Goal: Transaction & Acquisition: Download file/media

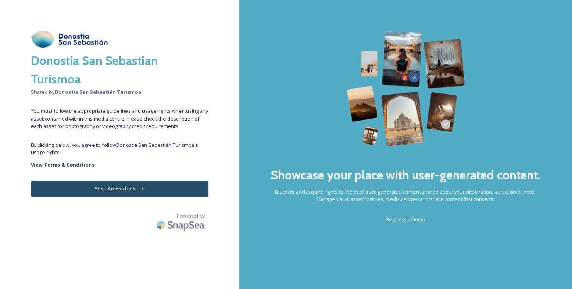
click at [184, 185] on button "Yes - Access Files" at bounding box center [120, 189] width 178 height 16
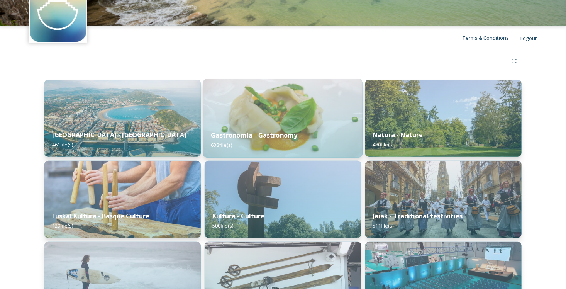
scroll to position [44, 0]
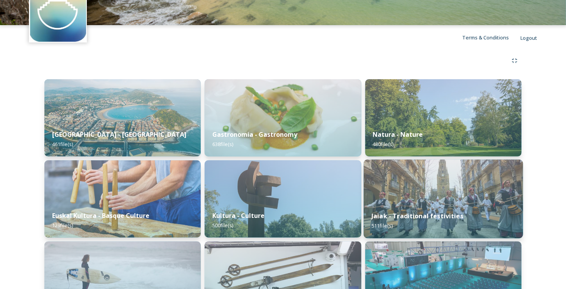
click at [387, 199] on img at bounding box center [443, 198] width 159 height 79
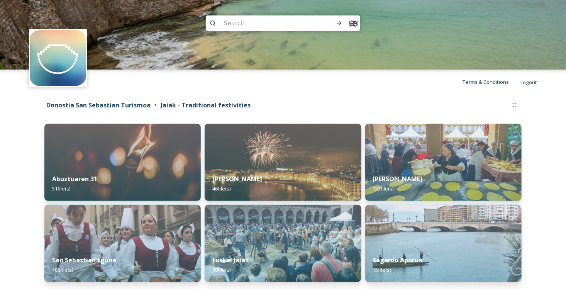
scroll to position [29, 0]
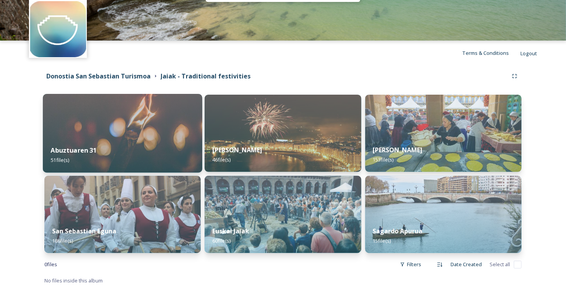
click at [156, 141] on div "Abuztuaren 31 51 file(s)" at bounding box center [122, 154] width 159 height 35
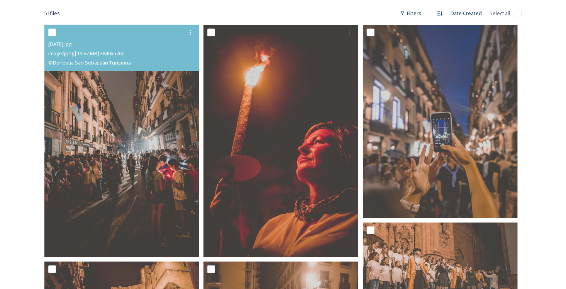
scroll to position [124, 0]
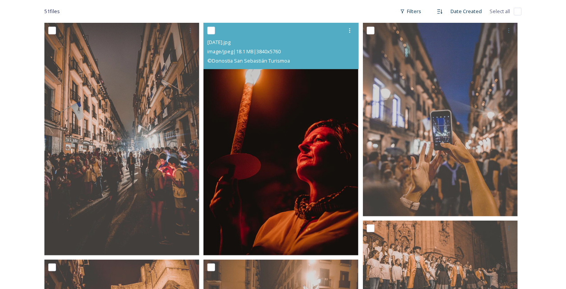
click at [248, 146] on img at bounding box center [280, 139] width 155 height 232
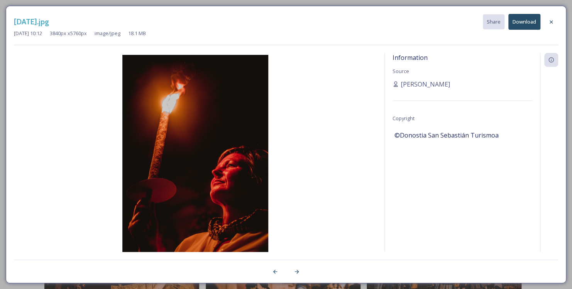
click at [518, 25] on button "Download" at bounding box center [525, 22] width 32 height 16
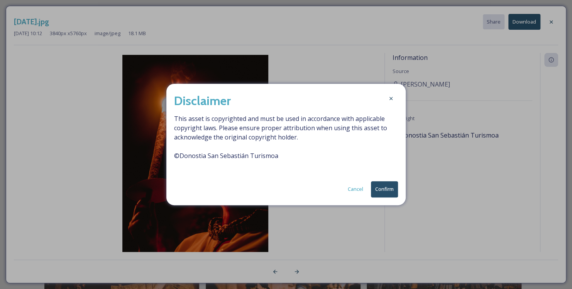
click at [392, 184] on button "Confirm" at bounding box center [384, 189] width 27 height 16
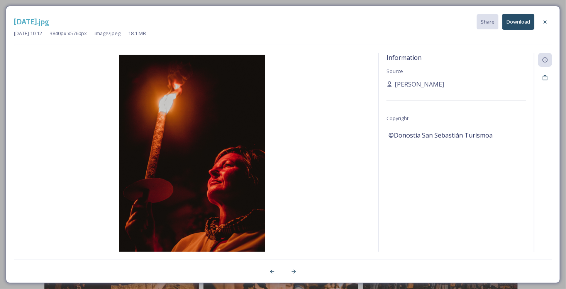
click at [358, 140] on img at bounding box center [192, 164] width 357 height 219
click at [295, 269] on icon at bounding box center [294, 271] width 6 height 6
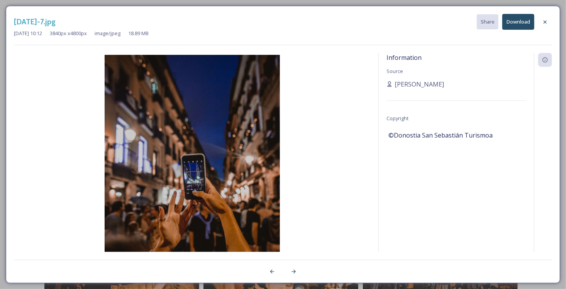
click at [512, 25] on button "Download" at bounding box center [518, 22] width 32 height 16
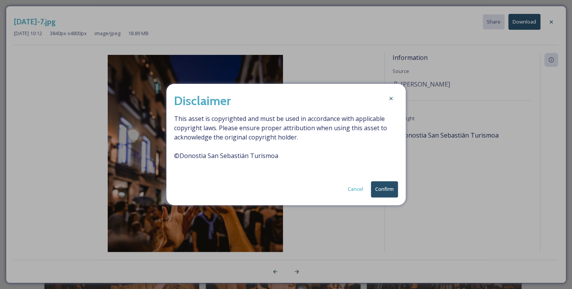
click at [383, 187] on button "Confirm" at bounding box center [384, 189] width 27 height 16
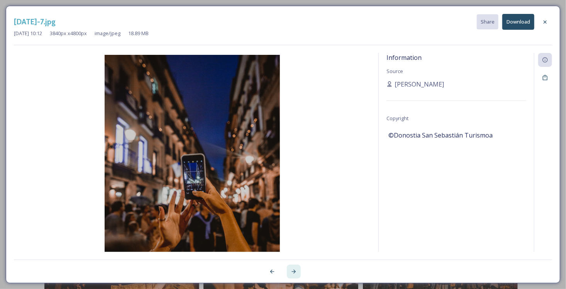
click at [295, 270] on icon at bounding box center [294, 271] width 6 height 6
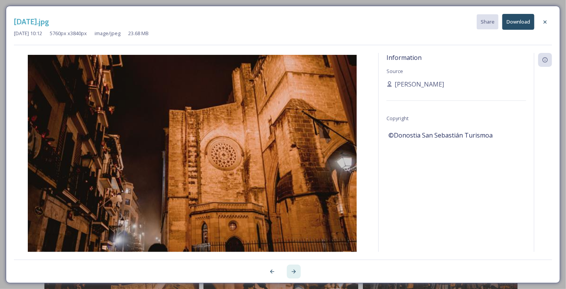
click at [295, 270] on icon at bounding box center [294, 271] width 6 height 6
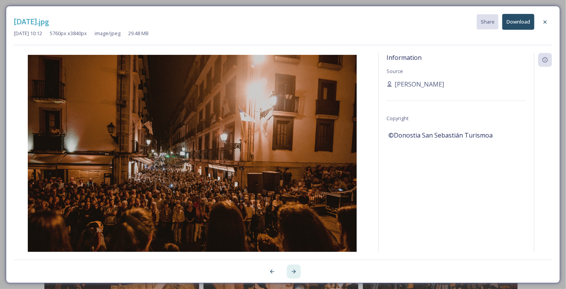
click at [295, 270] on icon at bounding box center [294, 271] width 6 height 6
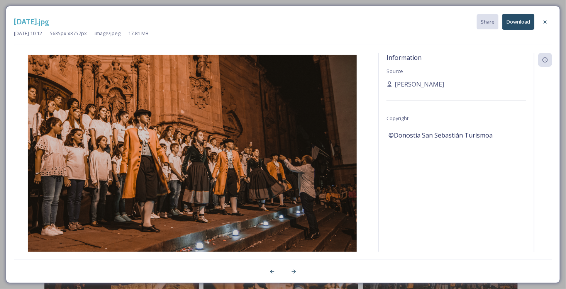
click at [524, 25] on button "Download" at bounding box center [518, 22] width 32 height 16
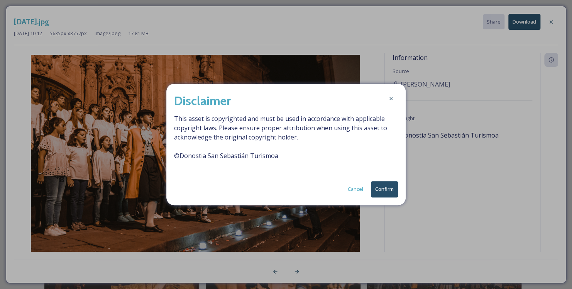
click at [390, 188] on button "Confirm" at bounding box center [384, 189] width 27 height 16
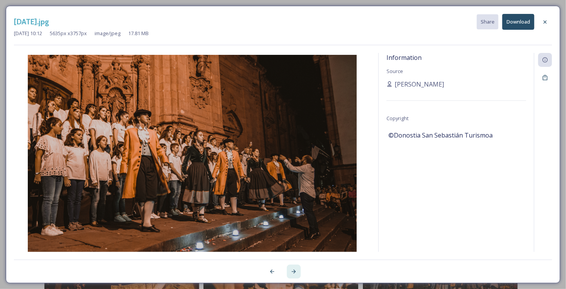
click at [295, 270] on icon at bounding box center [294, 271] width 6 height 6
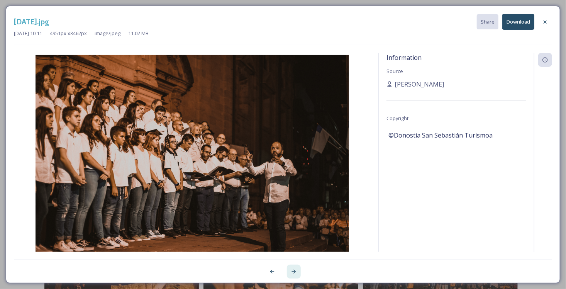
click at [295, 270] on icon at bounding box center [294, 271] width 6 height 6
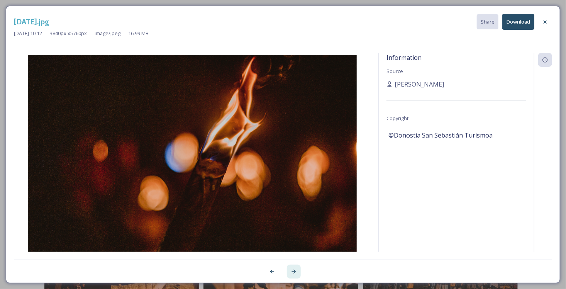
click at [295, 270] on icon at bounding box center [294, 271] width 6 height 6
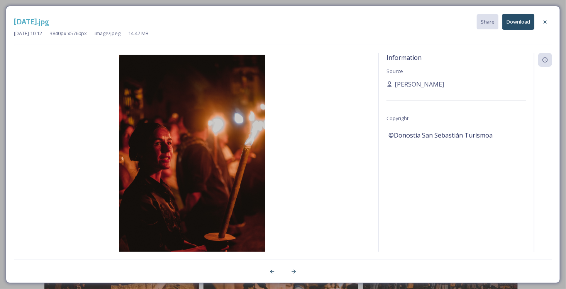
click at [514, 20] on button "Download" at bounding box center [518, 22] width 32 height 16
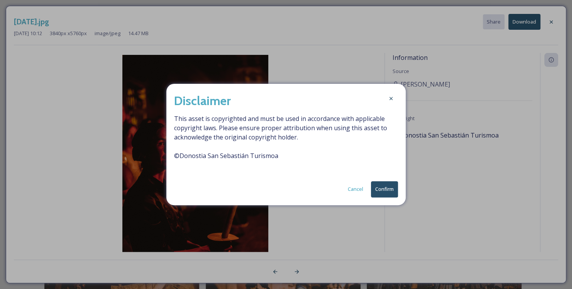
click at [390, 191] on button "Confirm" at bounding box center [384, 189] width 27 height 16
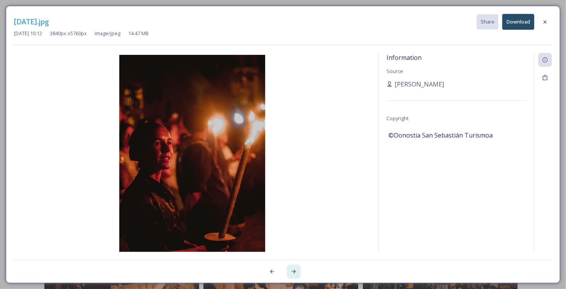
click at [297, 272] on icon at bounding box center [294, 271] width 6 height 6
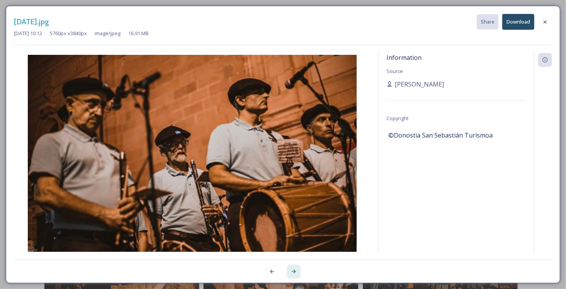
click at [297, 272] on icon at bounding box center [294, 271] width 6 height 6
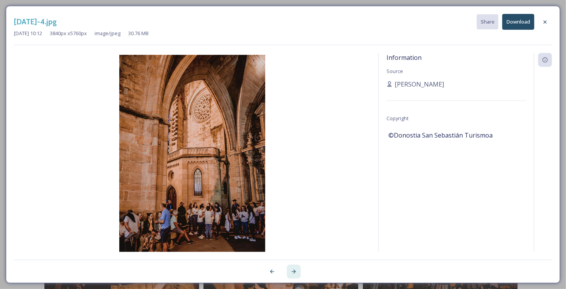
click at [297, 272] on icon at bounding box center [294, 271] width 6 height 6
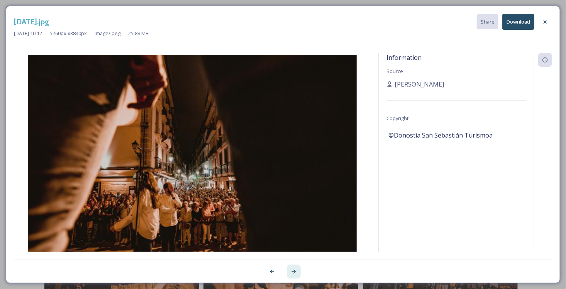
click at [297, 272] on icon at bounding box center [294, 271] width 6 height 6
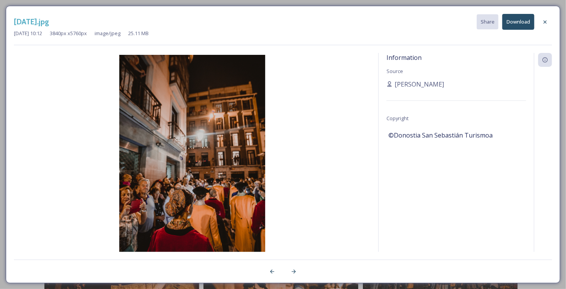
click at [517, 25] on button "Download" at bounding box center [518, 22] width 32 height 16
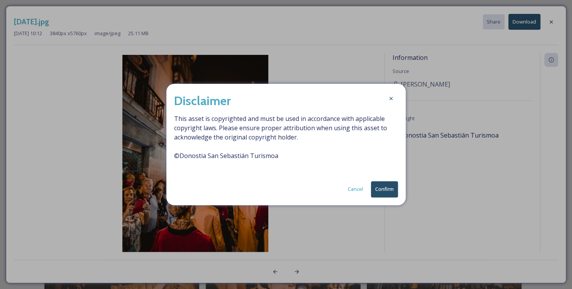
click at [383, 195] on button "Confirm" at bounding box center [384, 189] width 27 height 16
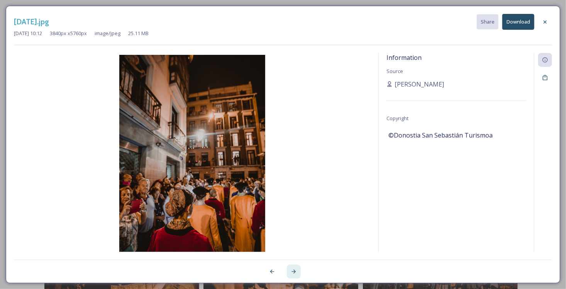
click at [297, 271] on icon at bounding box center [294, 271] width 6 height 6
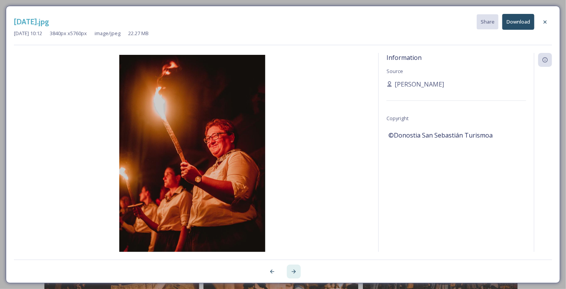
click at [297, 271] on icon at bounding box center [294, 271] width 6 height 6
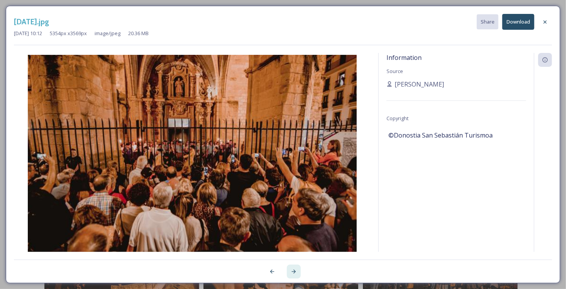
click at [297, 271] on icon at bounding box center [294, 271] width 6 height 6
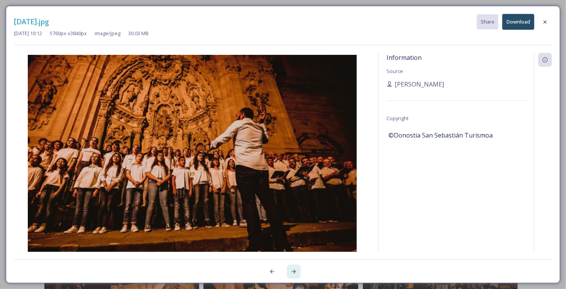
click at [297, 271] on icon at bounding box center [294, 271] width 6 height 6
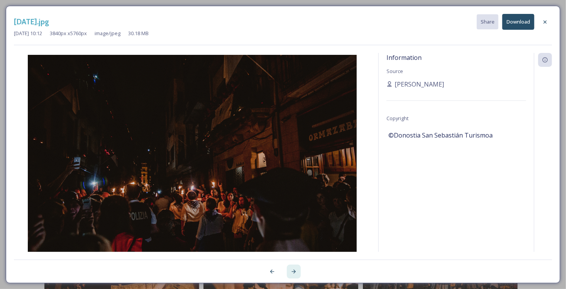
click at [295, 267] on div at bounding box center [294, 271] width 14 height 14
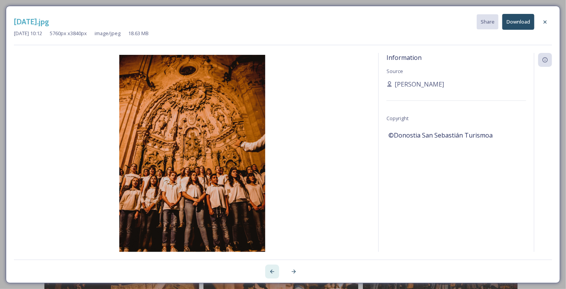
click at [271, 272] on icon at bounding box center [272, 272] width 4 height 4
click at [524, 22] on button "Download" at bounding box center [518, 22] width 32 height 16
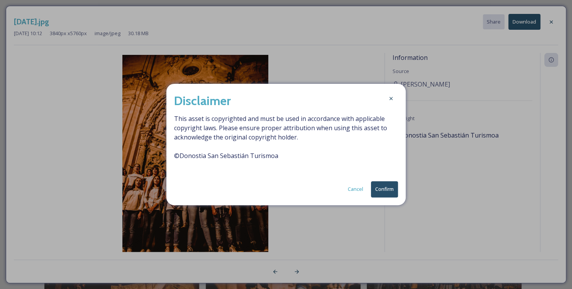
click at [390, 190] on button "Confirm" at bounding box center [384, 189] width 27 height 16
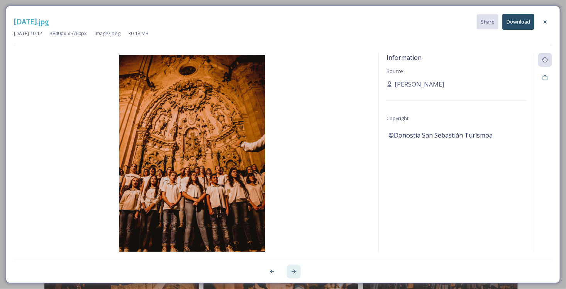
click at [296, 270] on icon at bounding box center [294, 271] width 6 height 6
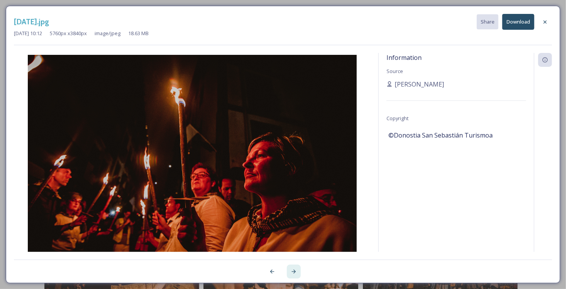
click at [296, 270] on icon at bounding box center [294, 271] width 6 height 6
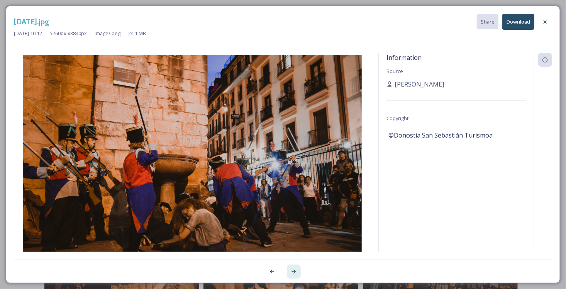
click at [296, 270] on icon at bounding box center [294, 271] width 6 height 6
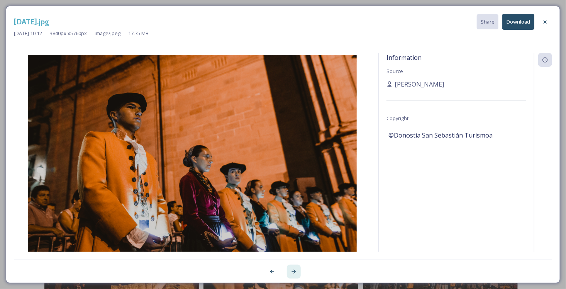
click at [296, 270] on icon at bounding box center [294, 271] width 6 height 6
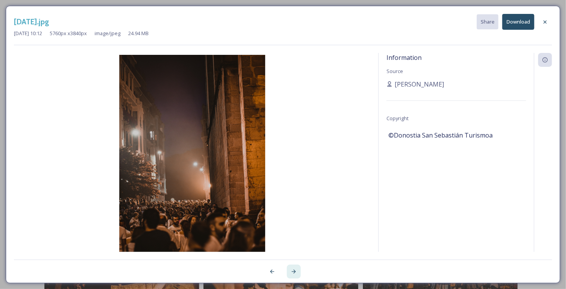
click at [296, 270] on icon at bounding box center [294, 271] width 6 height 6
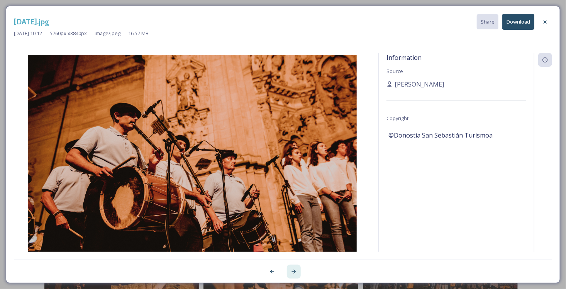
click at [296, 270] on icon at bounding box center [294, 271] width 6 height 6
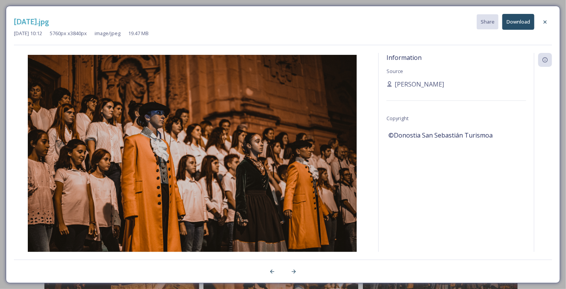
click at [516, 25] on button "Download" at bounding box center [518, 22] width 32 height 16
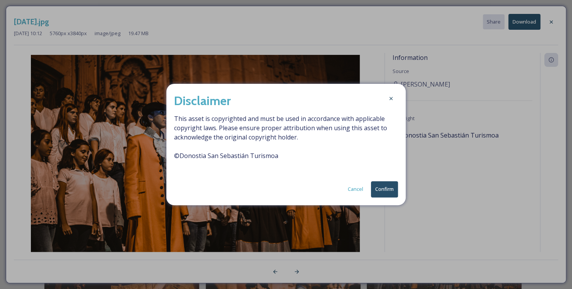
click at [390, 190] on button "Confirm" at bounding box center [384, 189] width 27 height 16
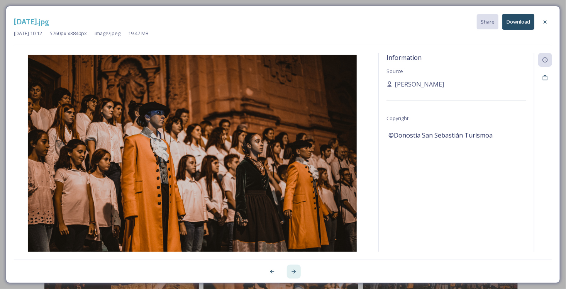
click at [295, 271] on icon at bounding box center [294, 272] width 4 height 4
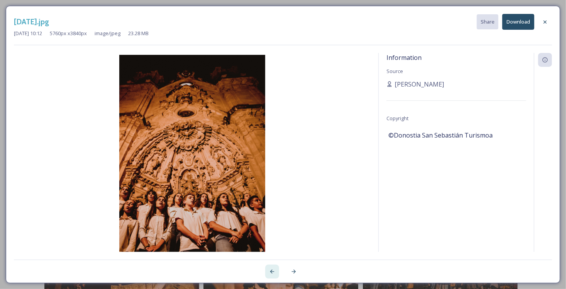
click at [271, 271] on icon at bounding box center [272, 272] width 4 height 4
click at [523, 27] on button "Download" at bounding box center [518, 22] width 32 height 16
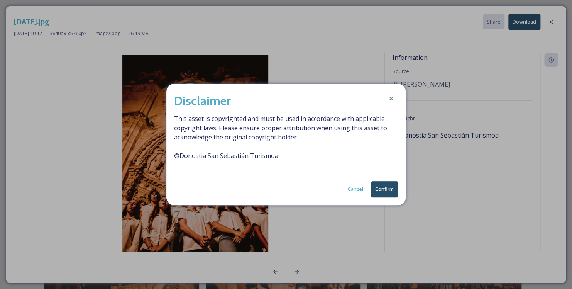
click at [380, 185] on button "Confirm" at bounding box center [384, 189] width 27 height 16
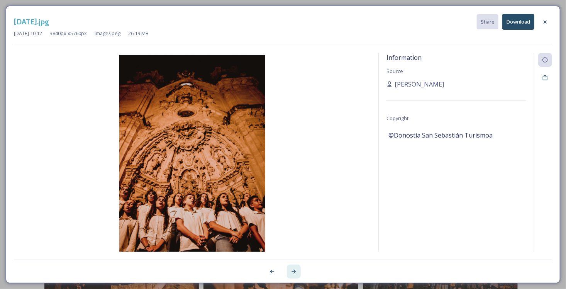
click at [293, 271] on icon at bounding box center [294, 271] width 6 height 6
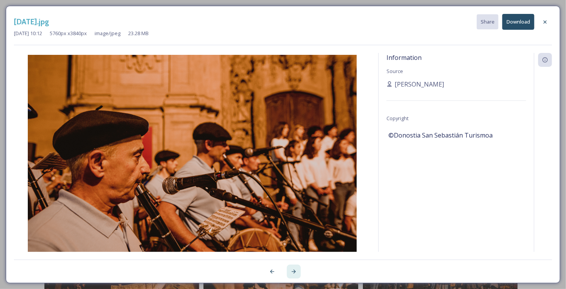
click at [293, 271] on icon at bounding box center [294, 271] width 6 height 6
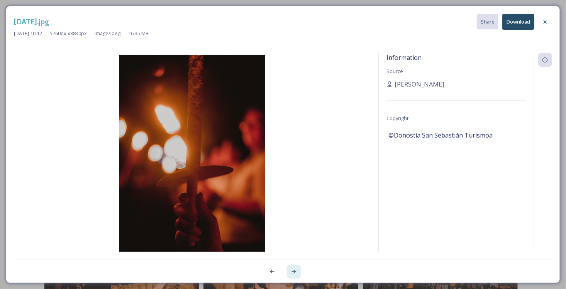
click at [293, 271] on icon at bounding box center [294, 271] width 6 height 6
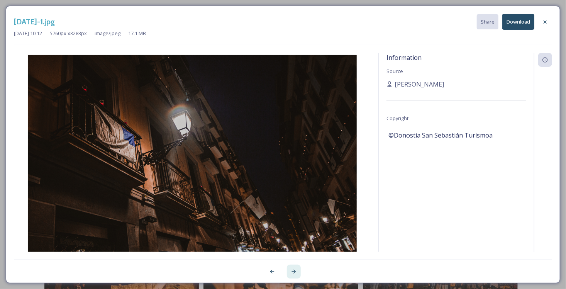
click at [293, 271] on icon at bounding box center [294, 271] width 6 height 6
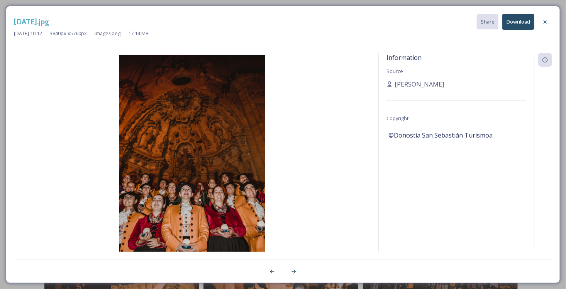
click at [517, 22] on button "Download" at bounding box center [518, 22] width 32 height 16
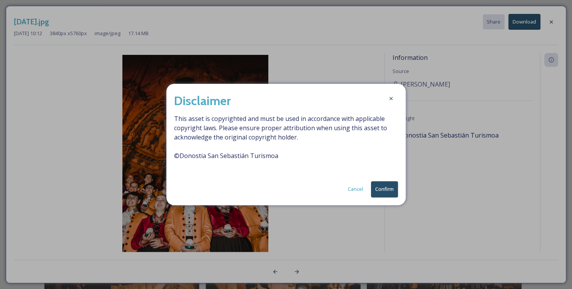
click at [386, 187] on button "Confirm" at bounding box center [384, 189] width 27 height 16
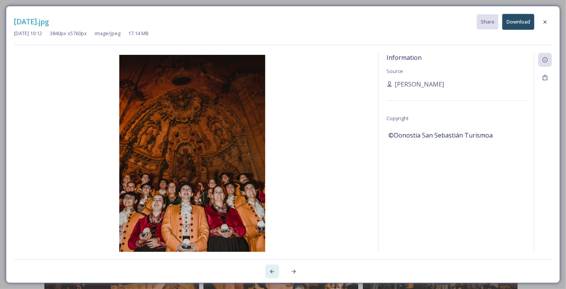
click at [274, 271] on icon at bounding box center [272, 272] width 4 height 4
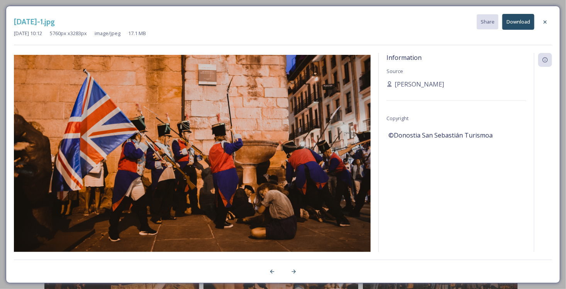
click at [517, 18] on button "Download" at bounding box center [518, 22] width 32 height 16
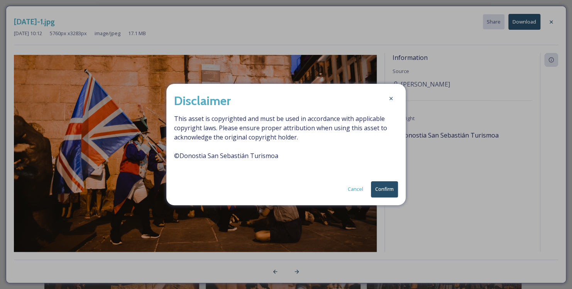
click at [385, 187] on button "Confirm" at bounding box center [384, 189] width 27 height 16
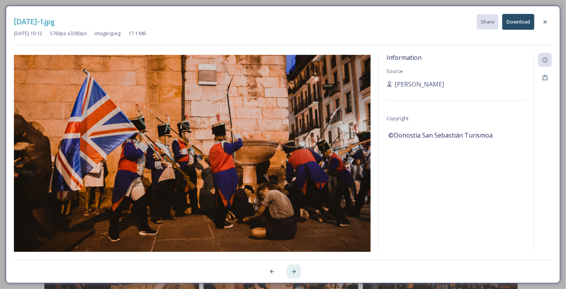
click at [297, 270] on div at bounding box center [294, 271] width 14 height 14
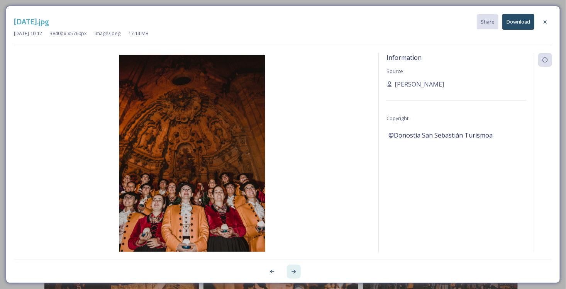
click at [297, 270] on div at bounding box center [294, 271] width 14 height 14
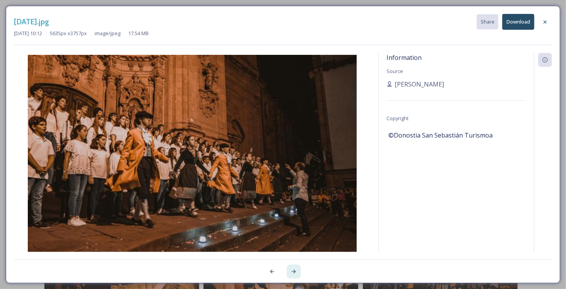
click at [297, 270] on div at bounding box center [294, 271] width 14 height 14
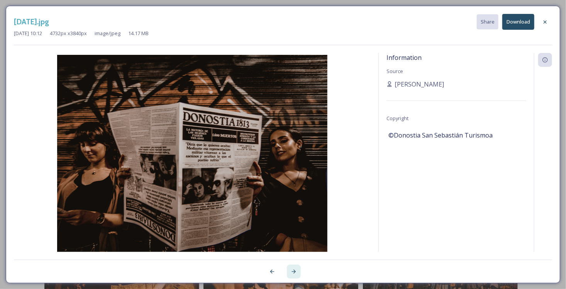
click at [297, 270] on div at bounding box center [294, 271] width 14 height 14
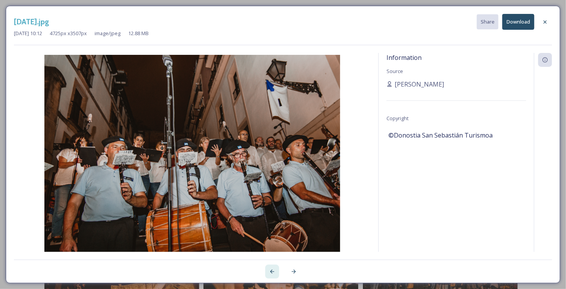
click at [273, 270] on icon at bounding box center [272, 271] width 6 height 6
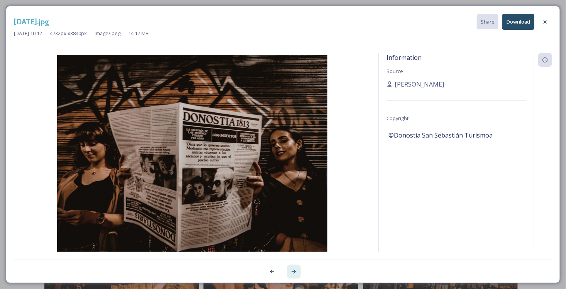
click at [289, 273] on div at bounding box center [294, 271] width 14 height 14
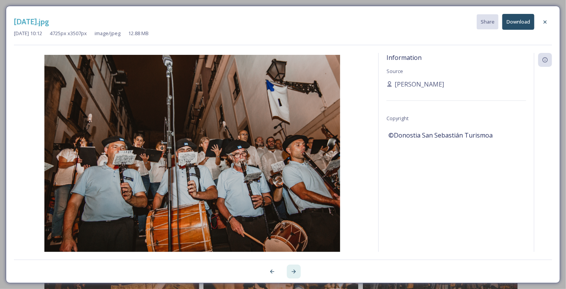
click at [289, 273] on div at bounding box center [294, 271] width 14 height 14
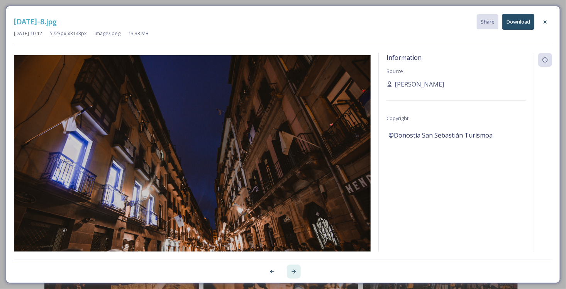
click at [289, 273] on div at bounding box center [294, 271] width 14 height 14
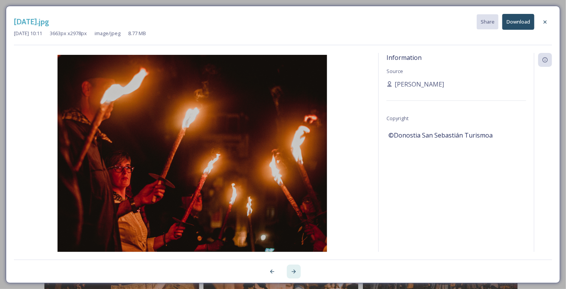
click at [289, 273] on div at bounding box center [294, 271] width 14 height 14
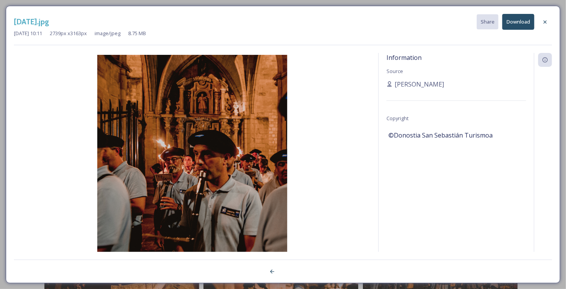
click at [289, 273] on div at bounding box center [283, 266] width 538 height 15
click at [543, 21] on icon at bounding box center [545, 22] width 6 height 6
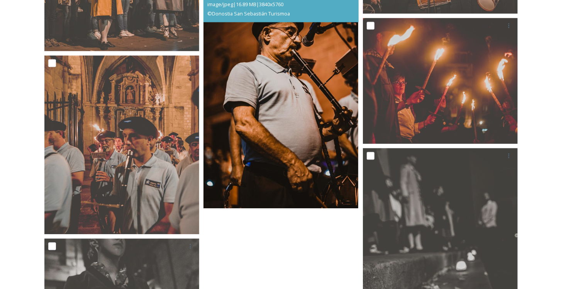
scroll to position [2165, 0]
click at [303, 145] on img at bounding box center [280, 92] width 155 height 232
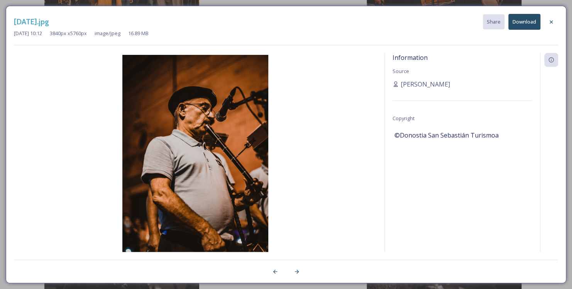
click at [519, 24] on button "Download" at bounding box center [525, 22] width 32 height 16
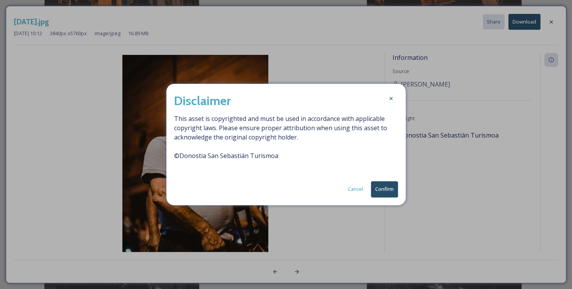
click at [387, 188] on button "Confirm" at bounding box center [384, 189] width 27 height 16
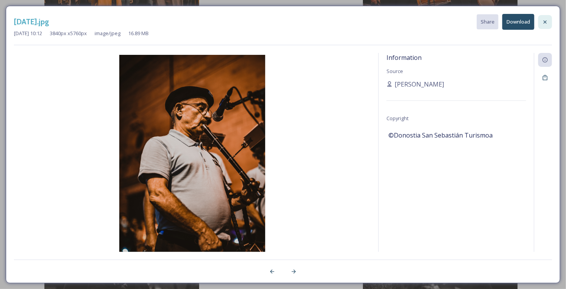
click at [547, 19] on icon at bounding box center [545, 22] width 6 height 6
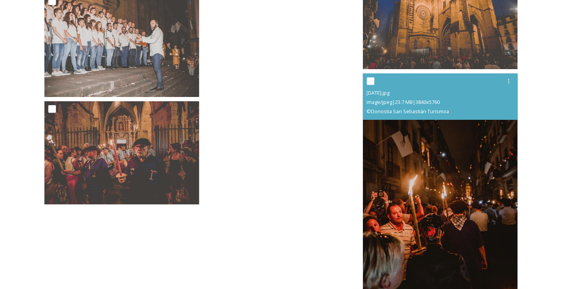
click at [414, 206] on img at bounding box center [440, 189] width 155 height 232
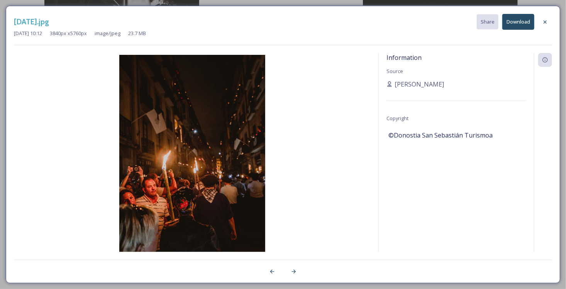
scroll to position [2540, 0]
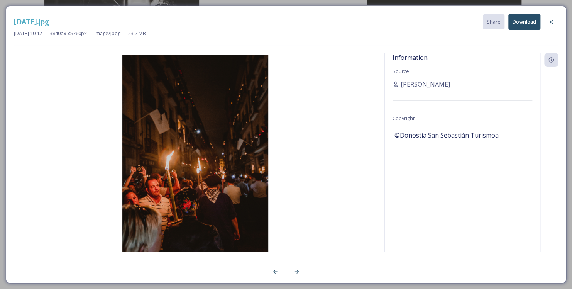
click at [523, 20] on button "Download" at bounding box center [525, 22] width 32 height 16
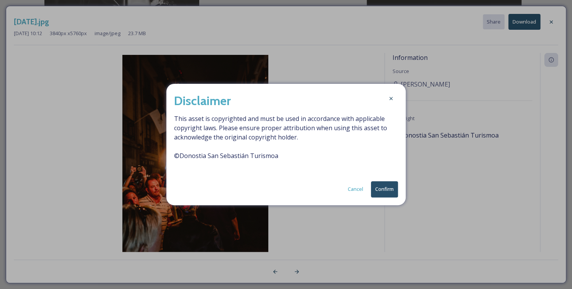
click at [378, 188] on button "Confirm" at bounding box center [384, 189] width 27 height 16
